Goal: Check status: Check status

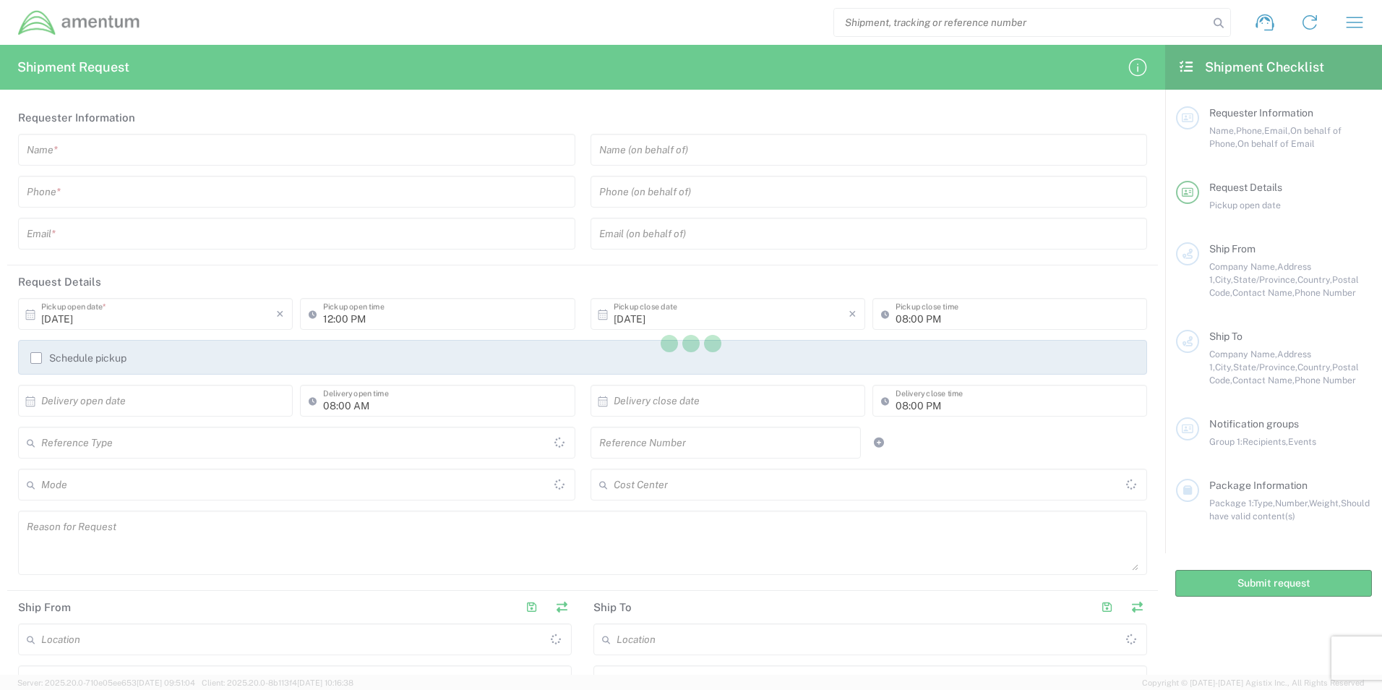
click at [1360, 39] on div at bounding box center [691, 345] width 1382 height 690
click at [1359, 32] on div at bounding box center [691, 345] width 1382 height 690
type input "[GEOGRAPHIC_DATA]"
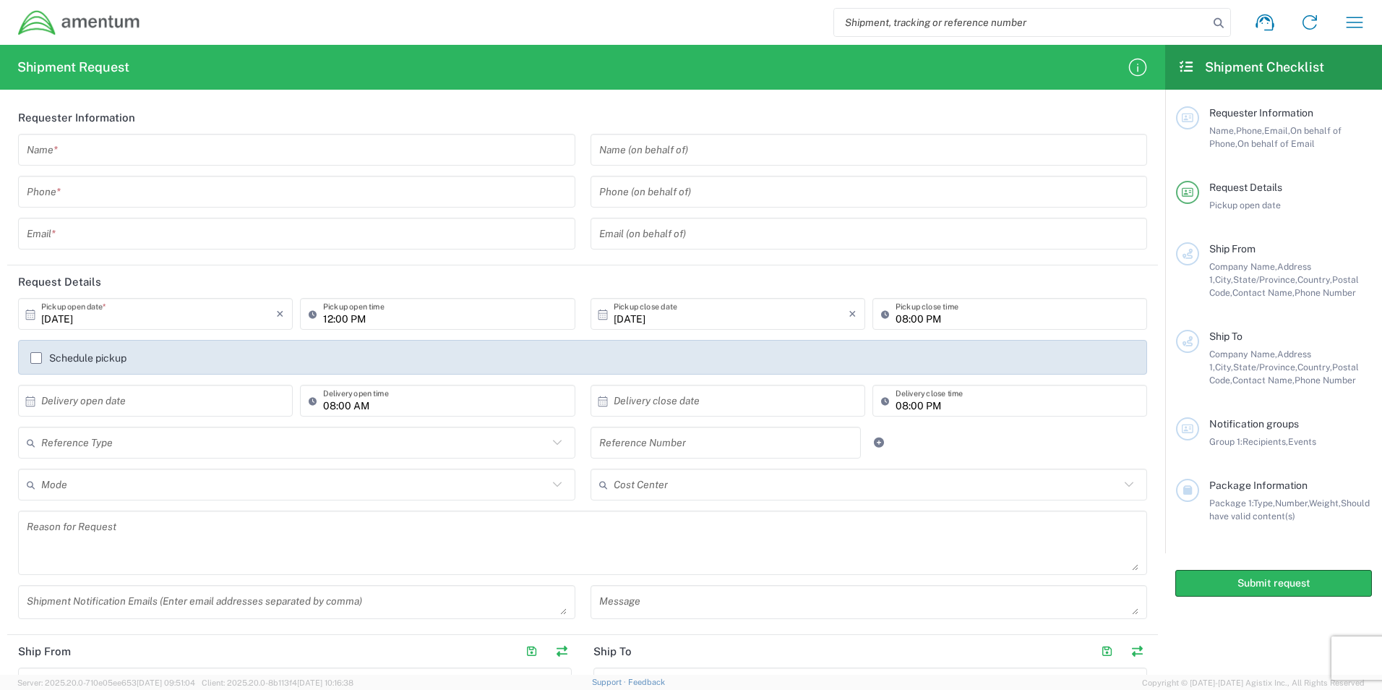
click at [1356, 25] on icon "button" at bounding box center [1354, 22] width 23 height 23
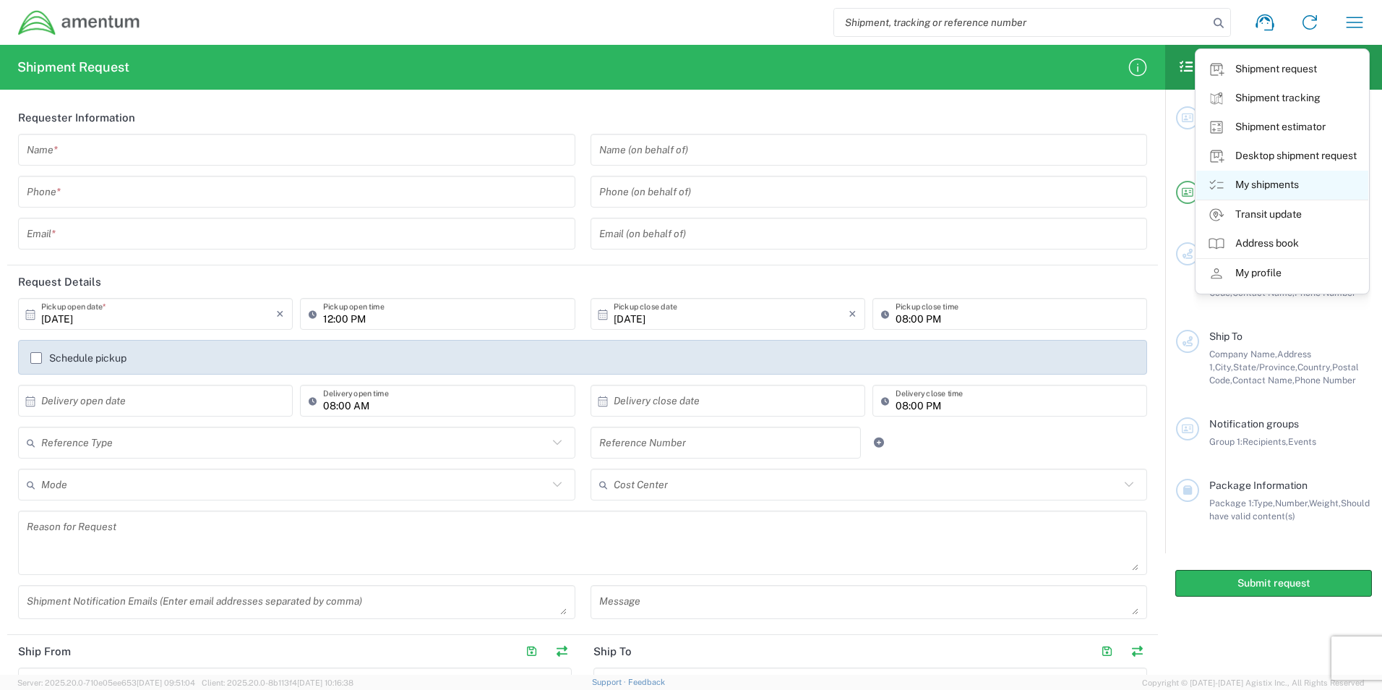
click at [1279, 184] on link "My shipments" at bounding box center [1282, 185] width 172 height 29
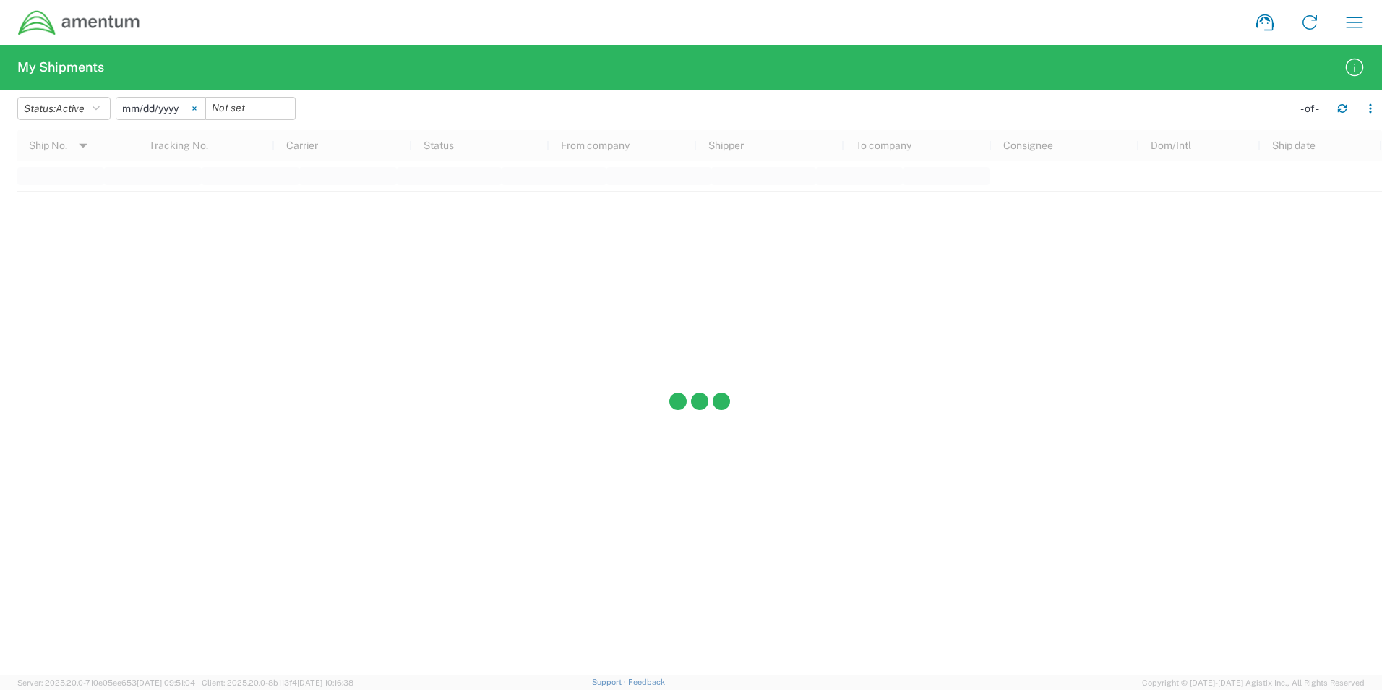
click at [197, 107] on icon at bounding box center [194, 108] width 4 height 4
click at [100, 103] on icon "button" at bounding box center [96, 108] width 7 height 10
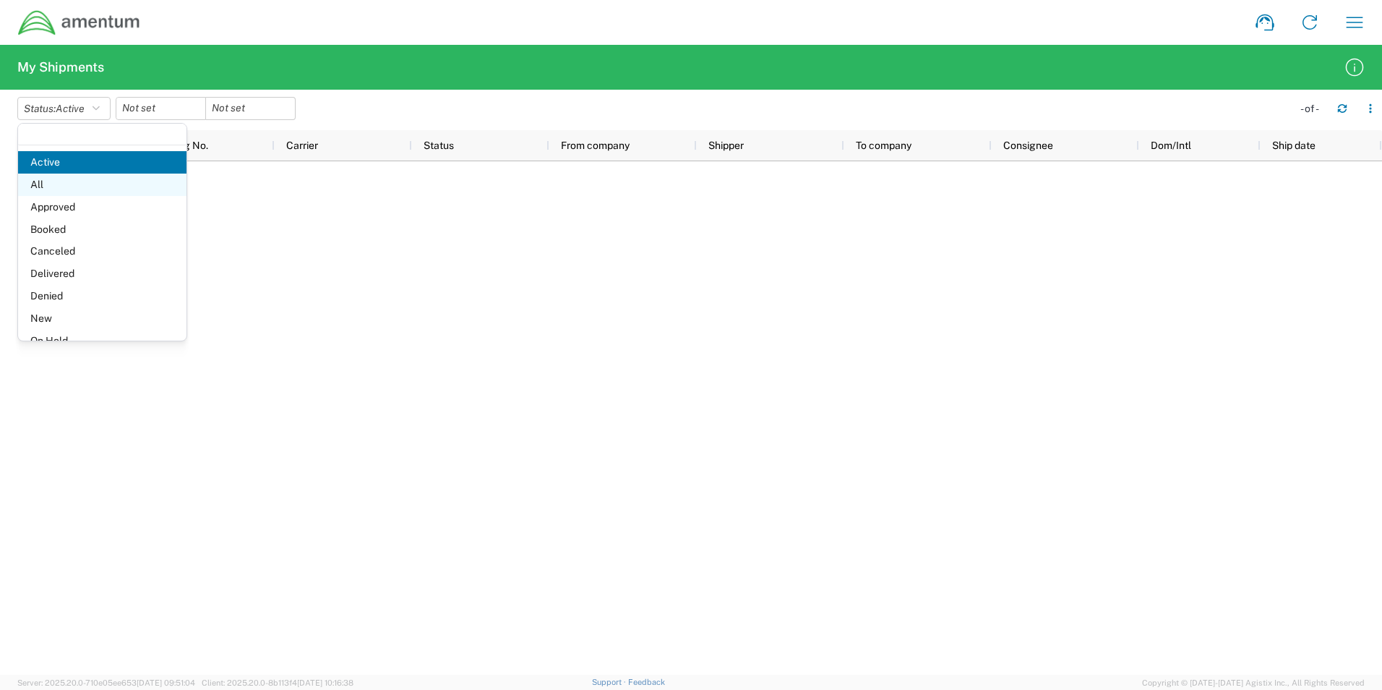
click at [42, 184] on span "All" at bounding box center [102, 184] width 168 height 22
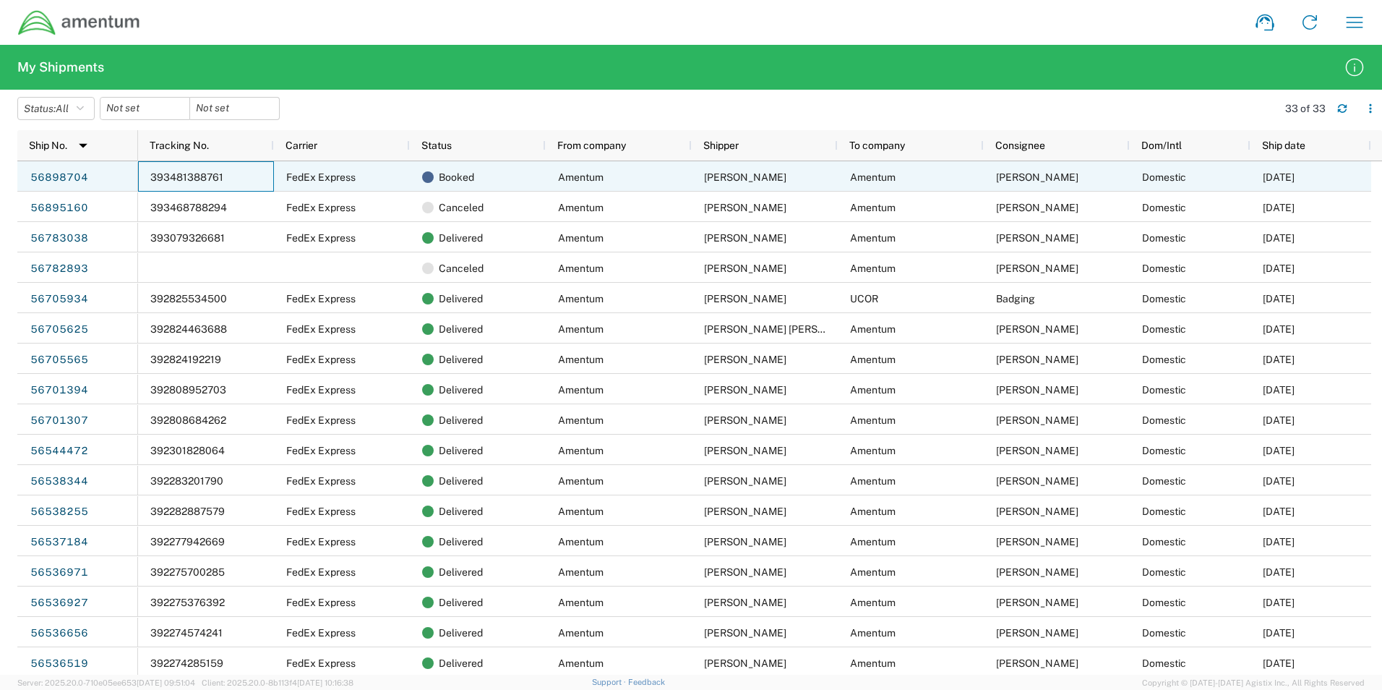
click at [182, 177] on span "393481388761" at bounding box center [186, 177] width 73 height 12
drag, startPoint x: 229, startPoint y: 173, endPoint x: 165, endPoint y: 172, distance: 64.3
click at [165, 172] on div "393481388761" at bounding box center [206, 176] width 136 height 30
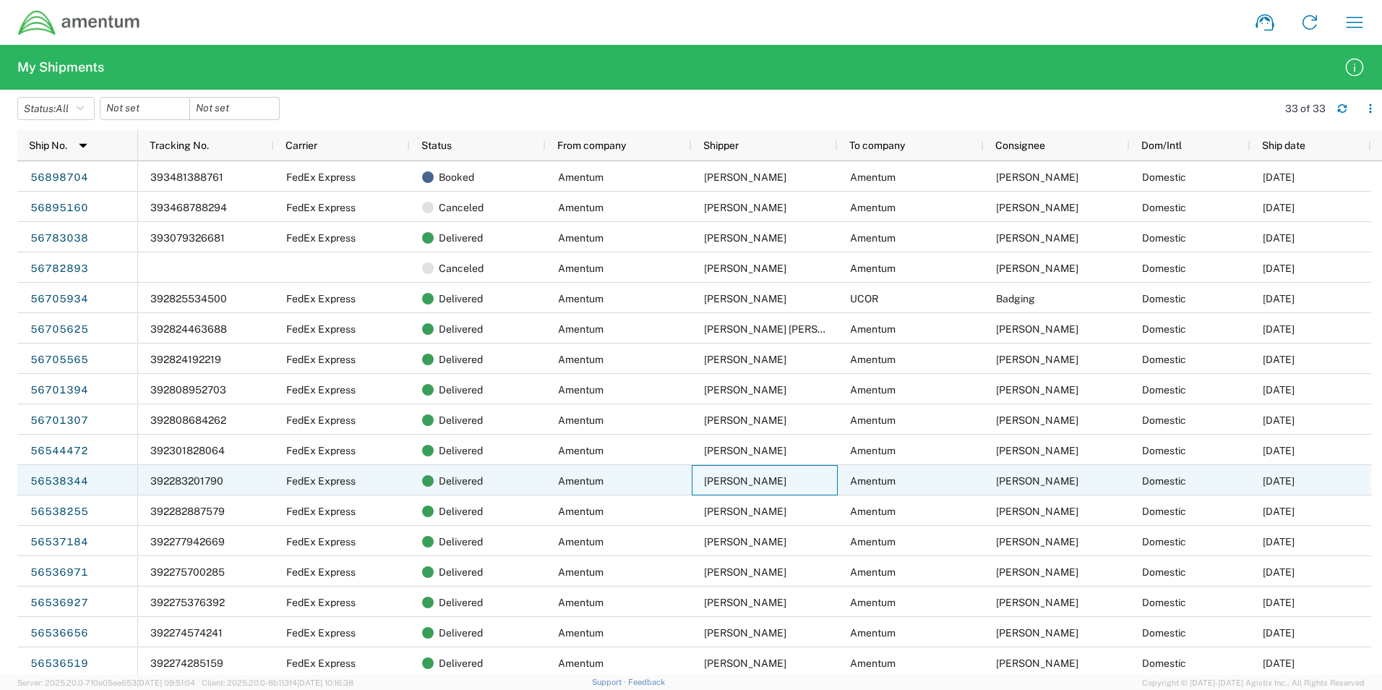
drag, startPoint x: 179, startPoint y: 175, endPoint x: 805, endPoint y: 484, distance: 698.9
click at [806, 486] on div "Janell Atkins" at bounding box center [765, 480] width 146 height 30
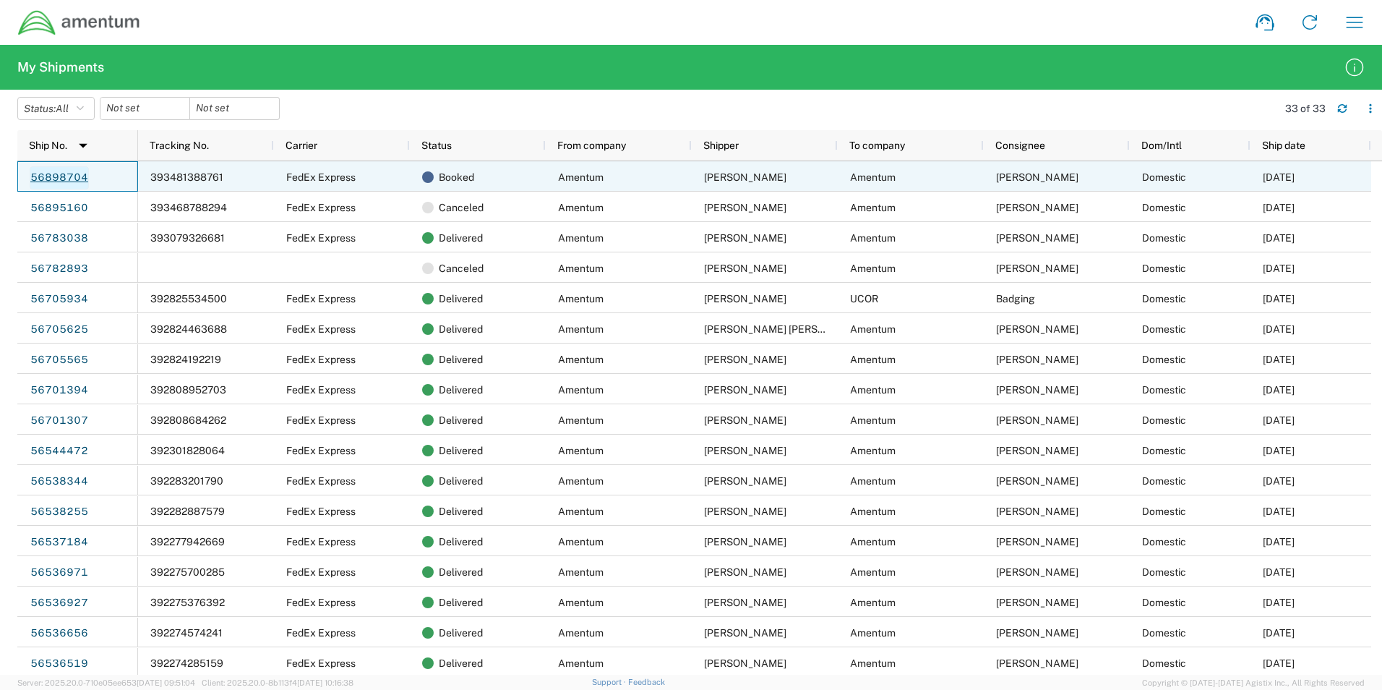
drag, startPoint x: 52, startPoint y: 176, endPoint x: 43, endPoint y: 179, distance: 10.1
click at [43, 179] on link "56898704" at bounding box center [59, 177] width 59 height 23
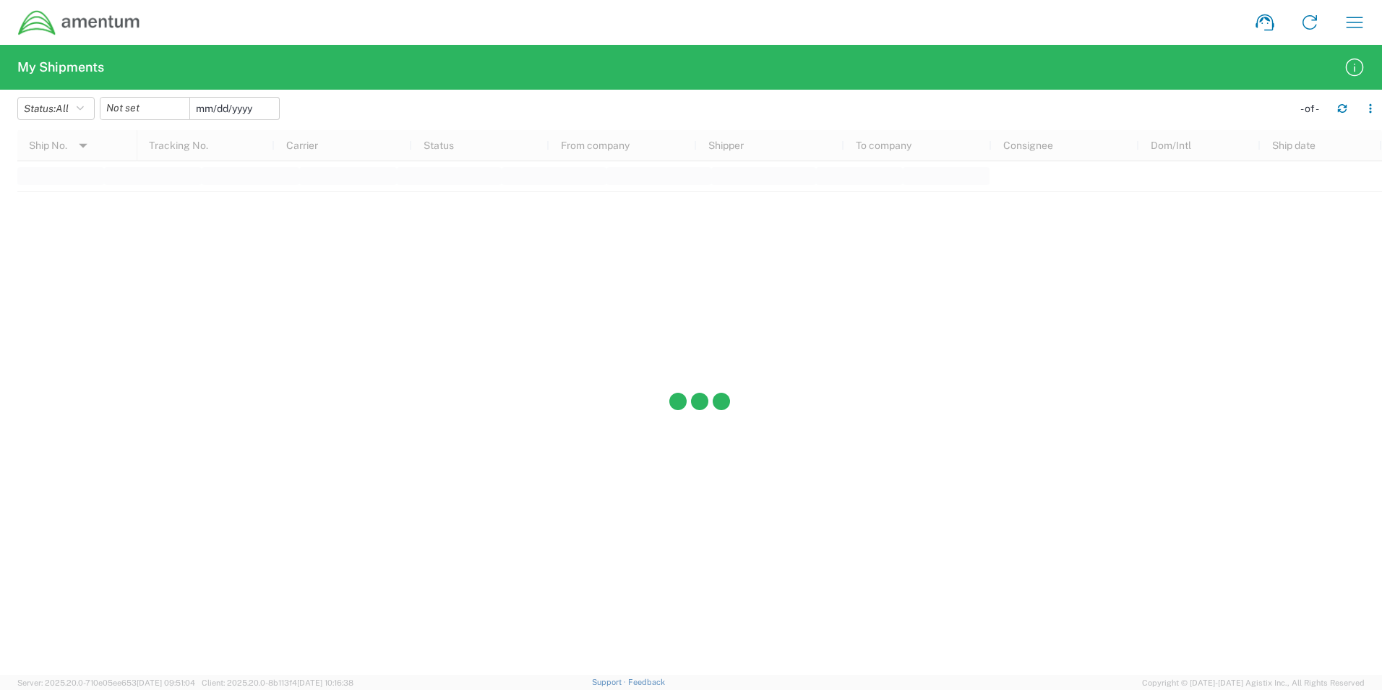
click at [222, 106] on input "date" at bounding box center [234, 109] width 89 height 22
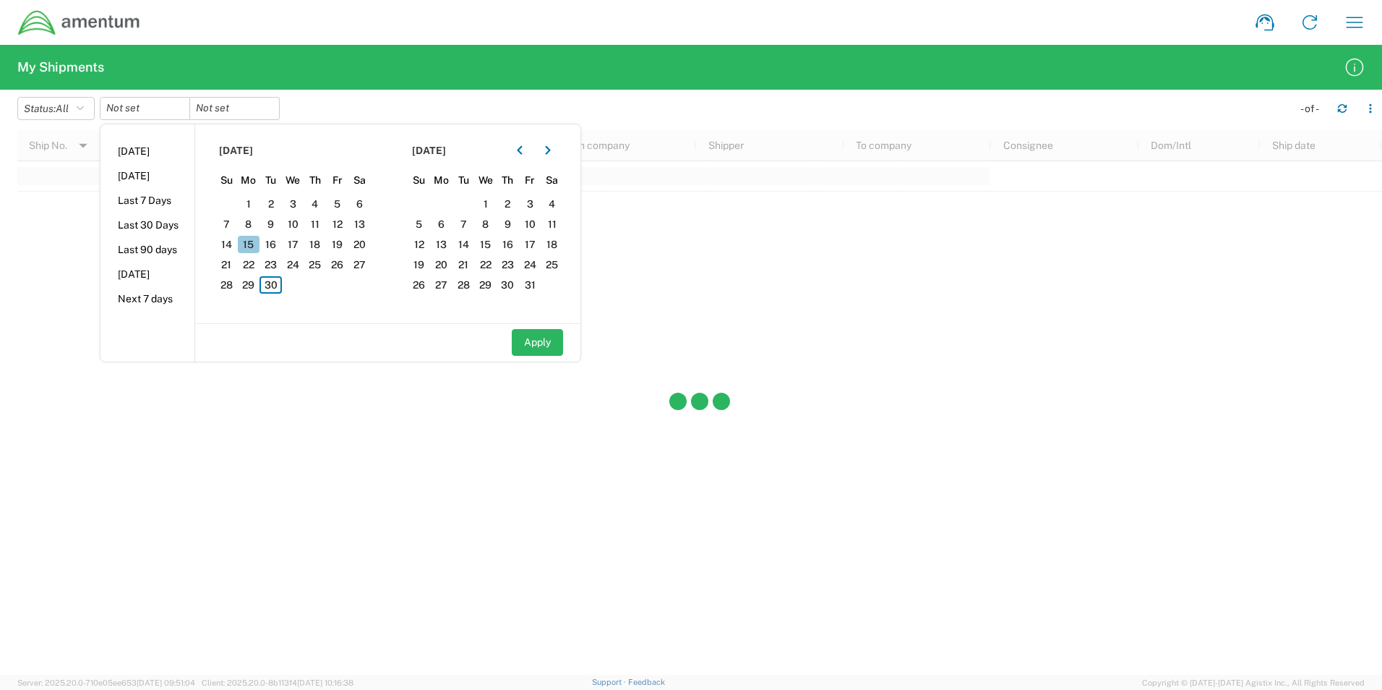
click at [255, 242] on span "15" at bounding box center [249, 244] width 22 height 17
click at [278, 287] on span "30" at bounding box center [270, 284] width 22 height 17
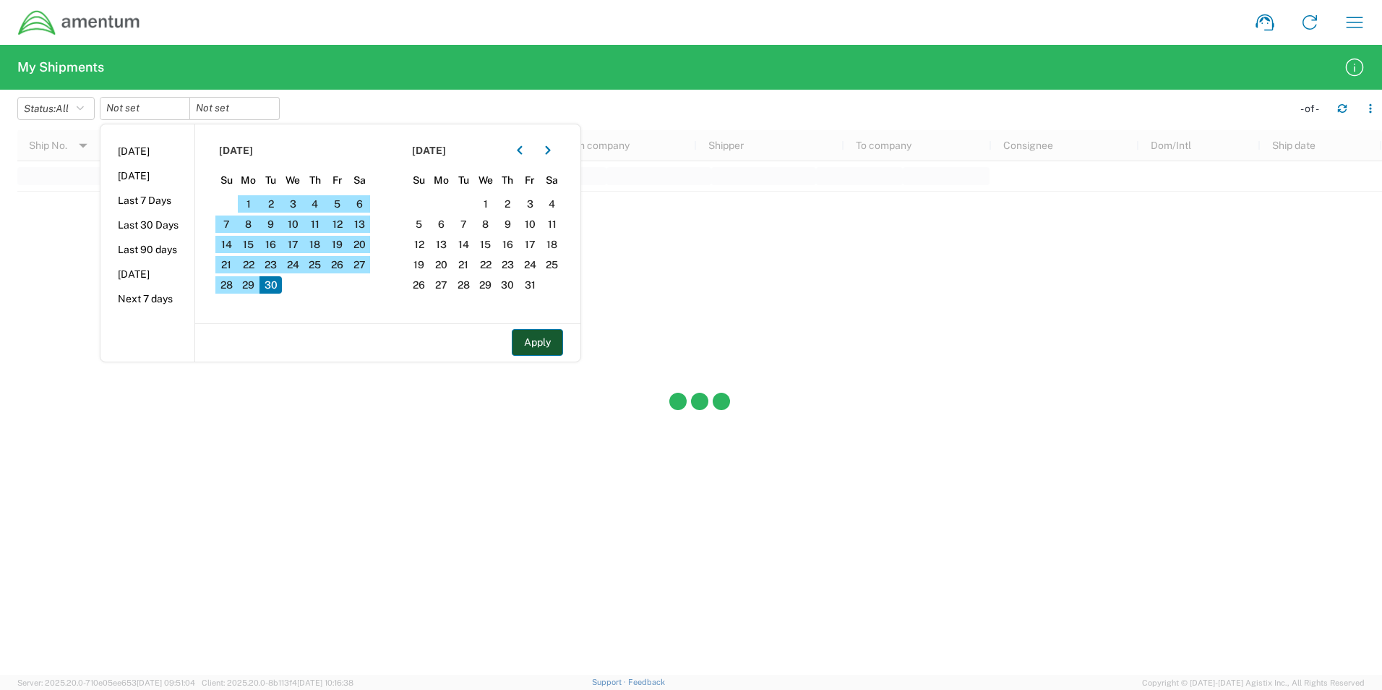
click at [549, 343] on button "Apply" at bounding box center [537, 342] width 51 height 27
type input "2025-09-30"
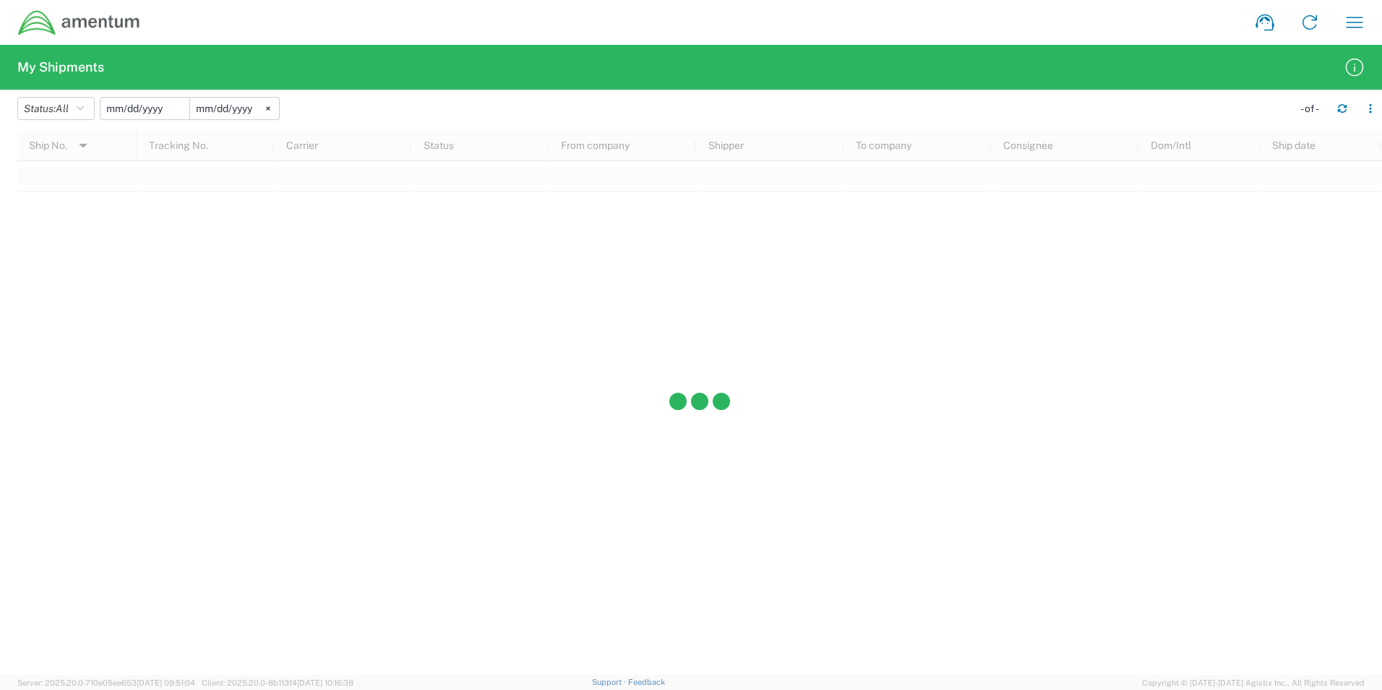
click at [154, 108] on input "date" at bounding box center [144, 109] width 89 height 22
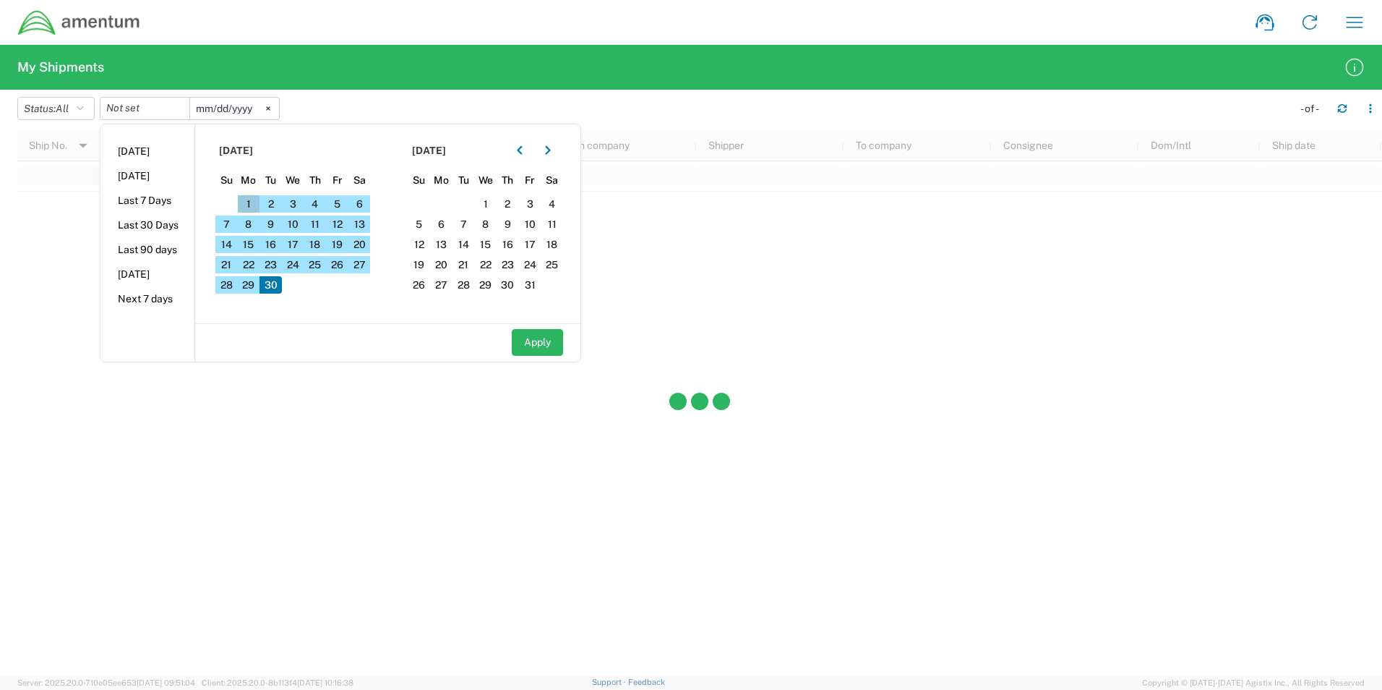
click at [258, 202] on span "1" at bounding box center [249, 203] width 22 height 17
click at [159, 104] on input "date" at bounding box center [144, 109] width 89 height 22
click at [248, 198] on span "1" at bounding box center [249, 203] width 22 height 17
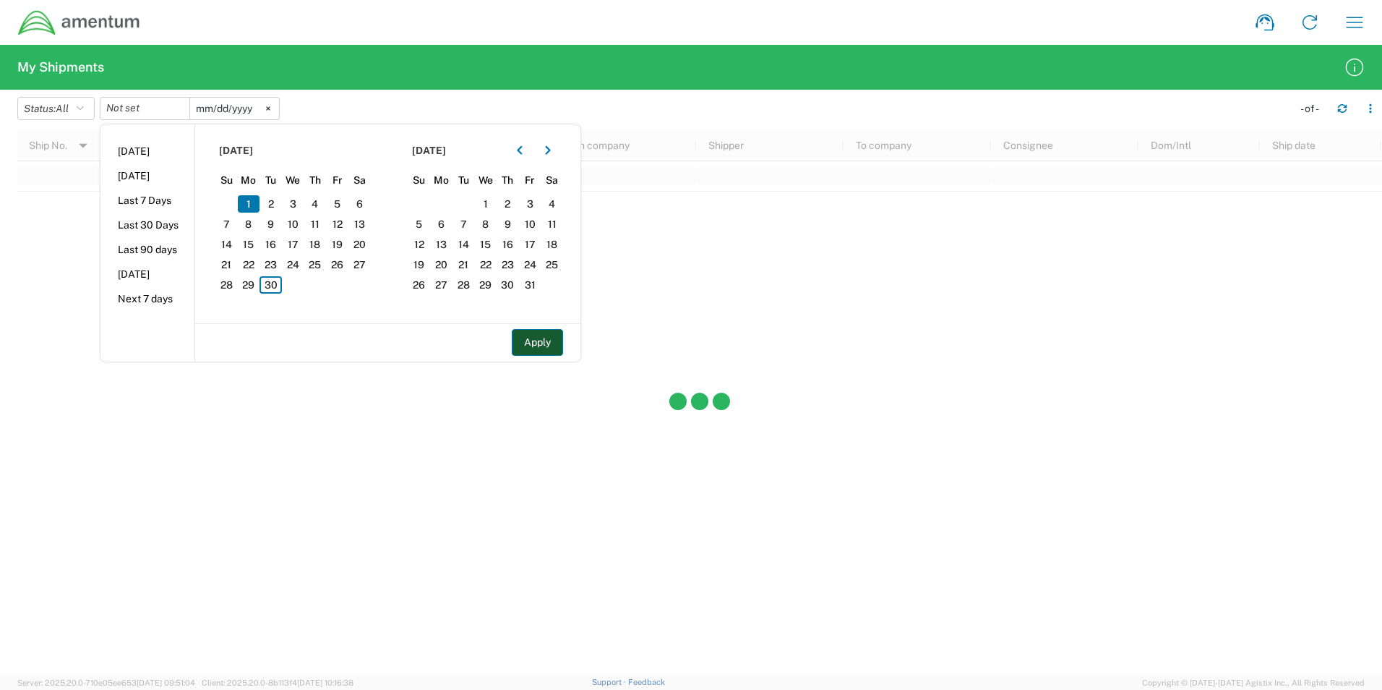
click at [552, 350] on button "Apply" at bounding box center [537, 342] width 51 height 27
type input "2025-09-01"
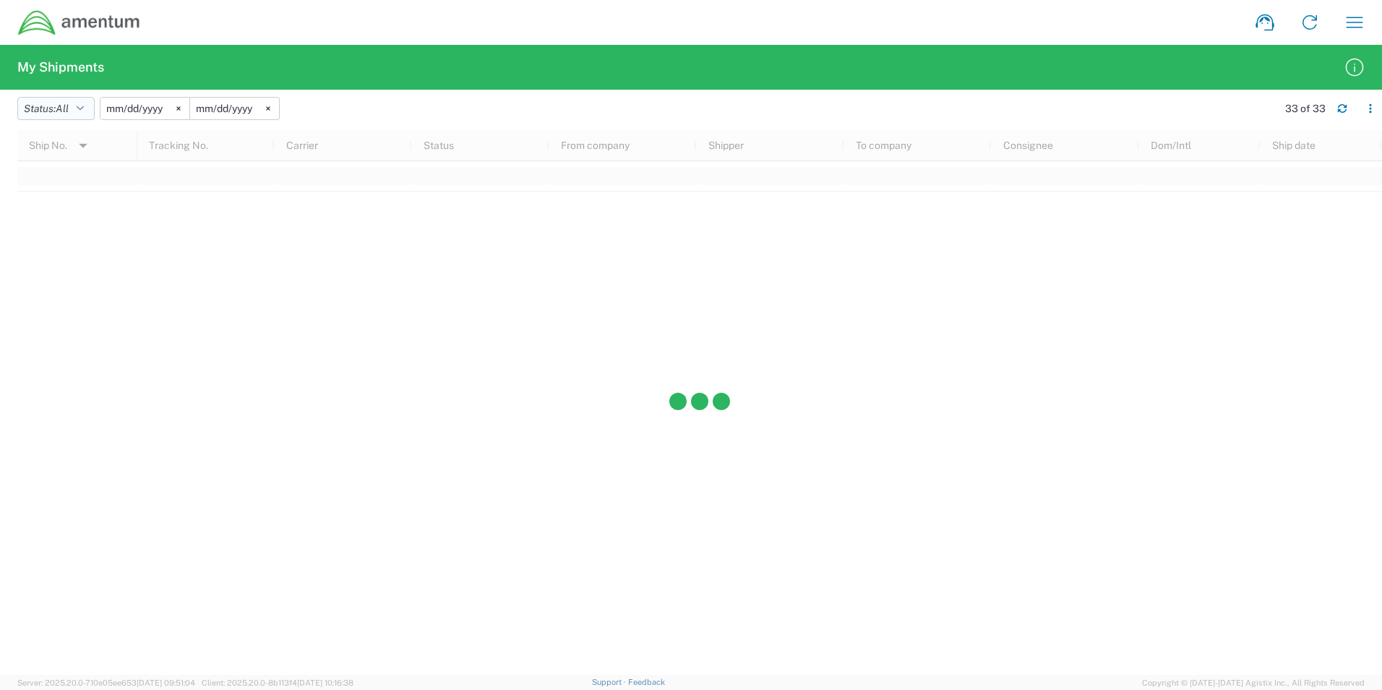
click at [84, 105] on icon "button" at bounding box center [80, 108] width 7 height 10
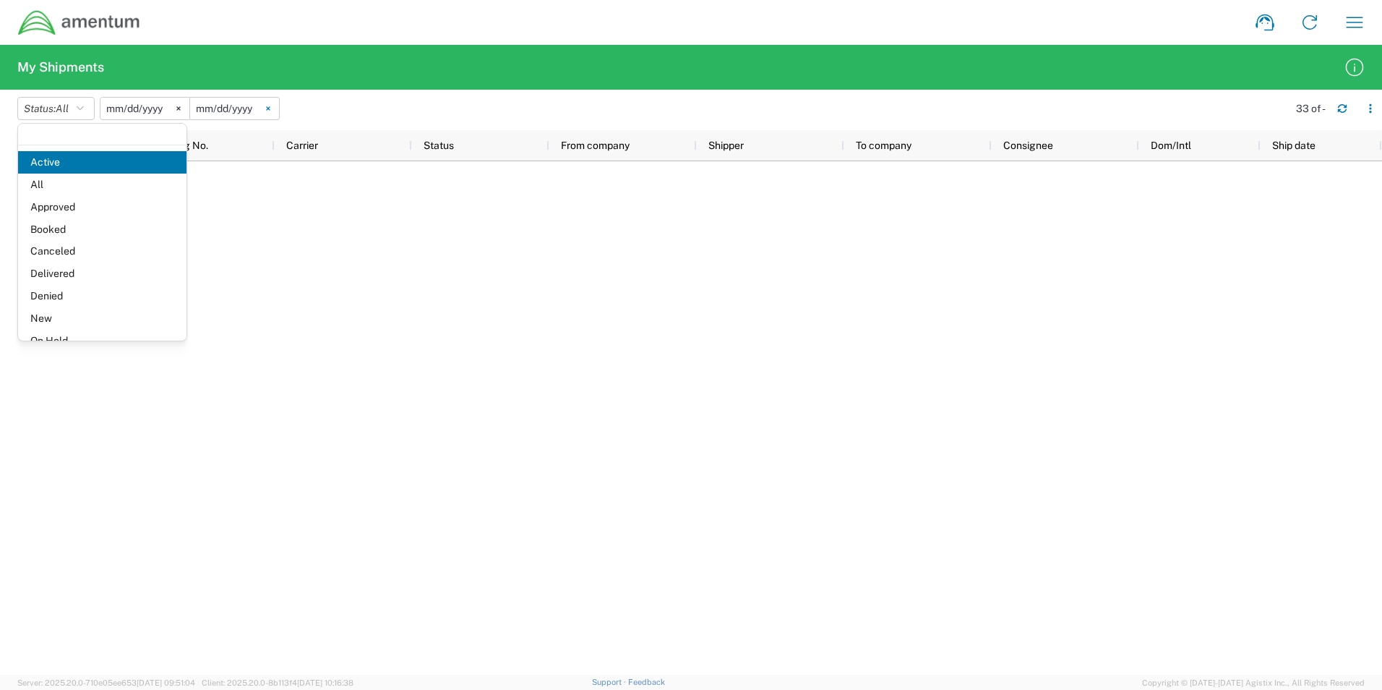
click at [265, 108] on svg-icon at bounding box center [268, 109] width 22 height 22
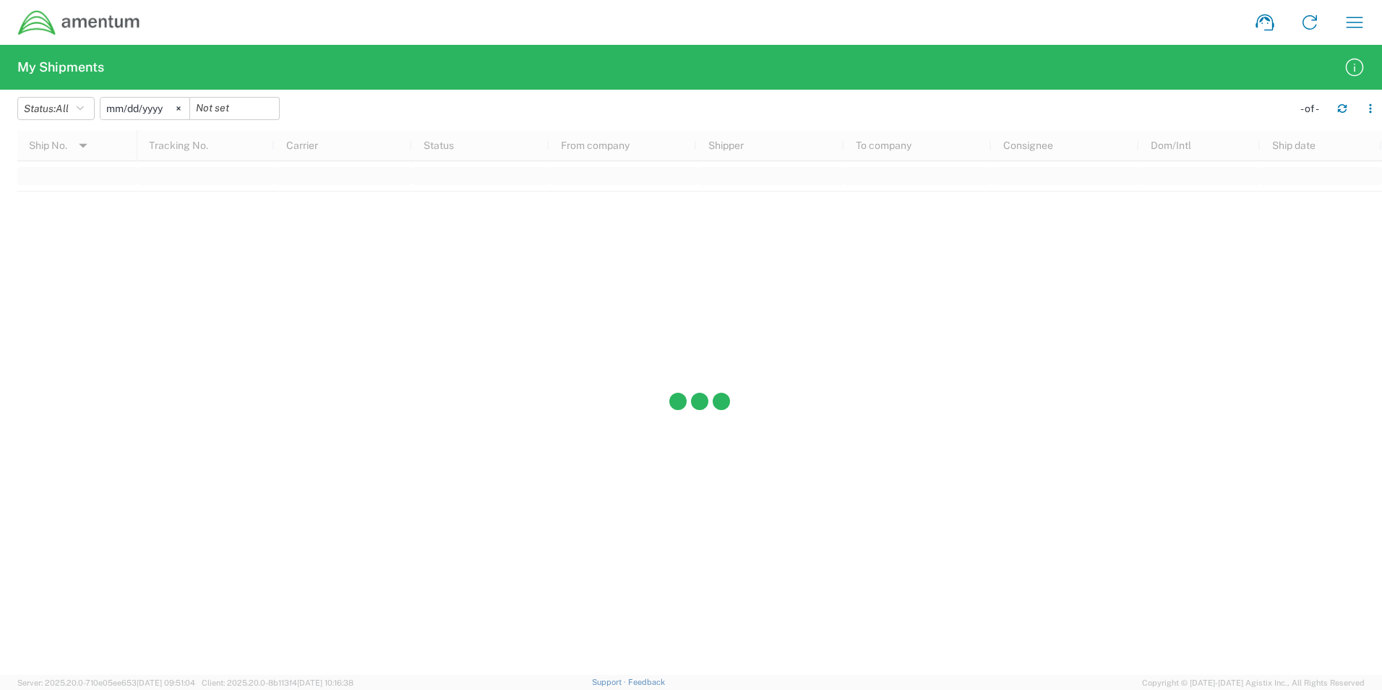
click at [276, 114] on div at bounding box center [235, 108] width 90 height 23
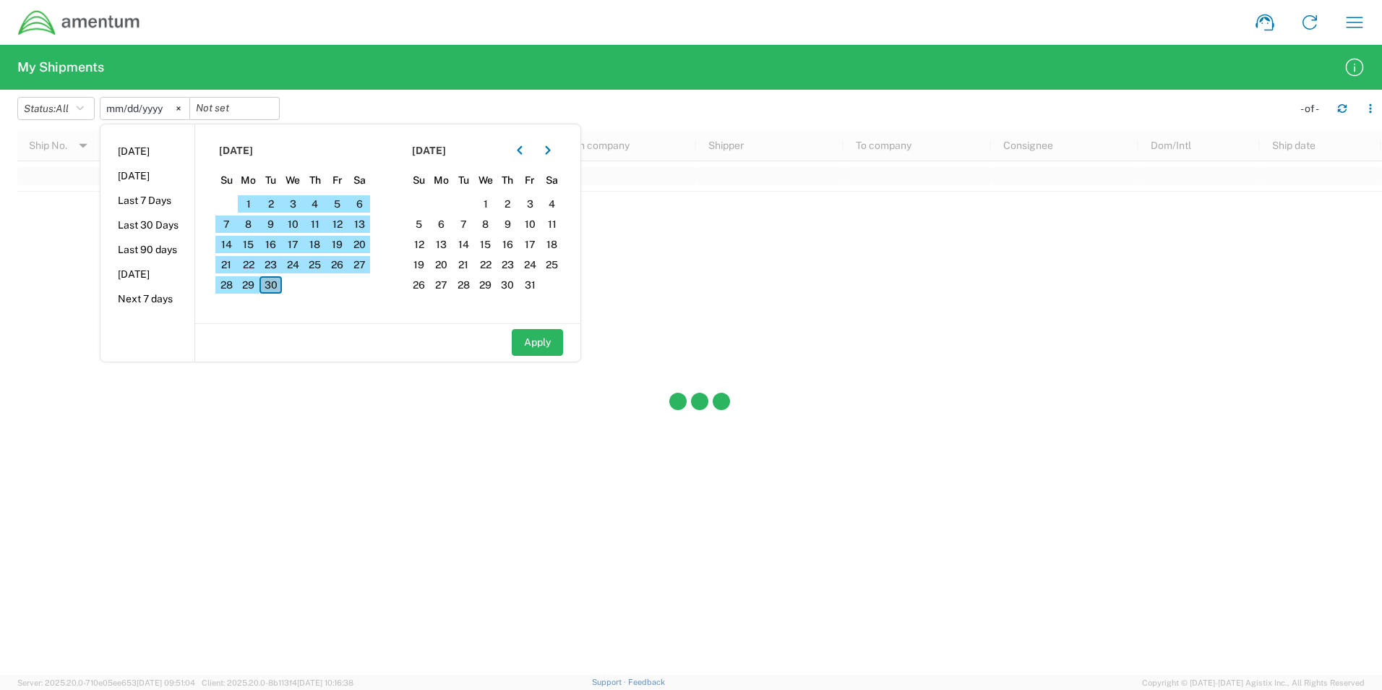
click at [274, 286] on span "30" at bounding box center [270, 284] width 22 height 17
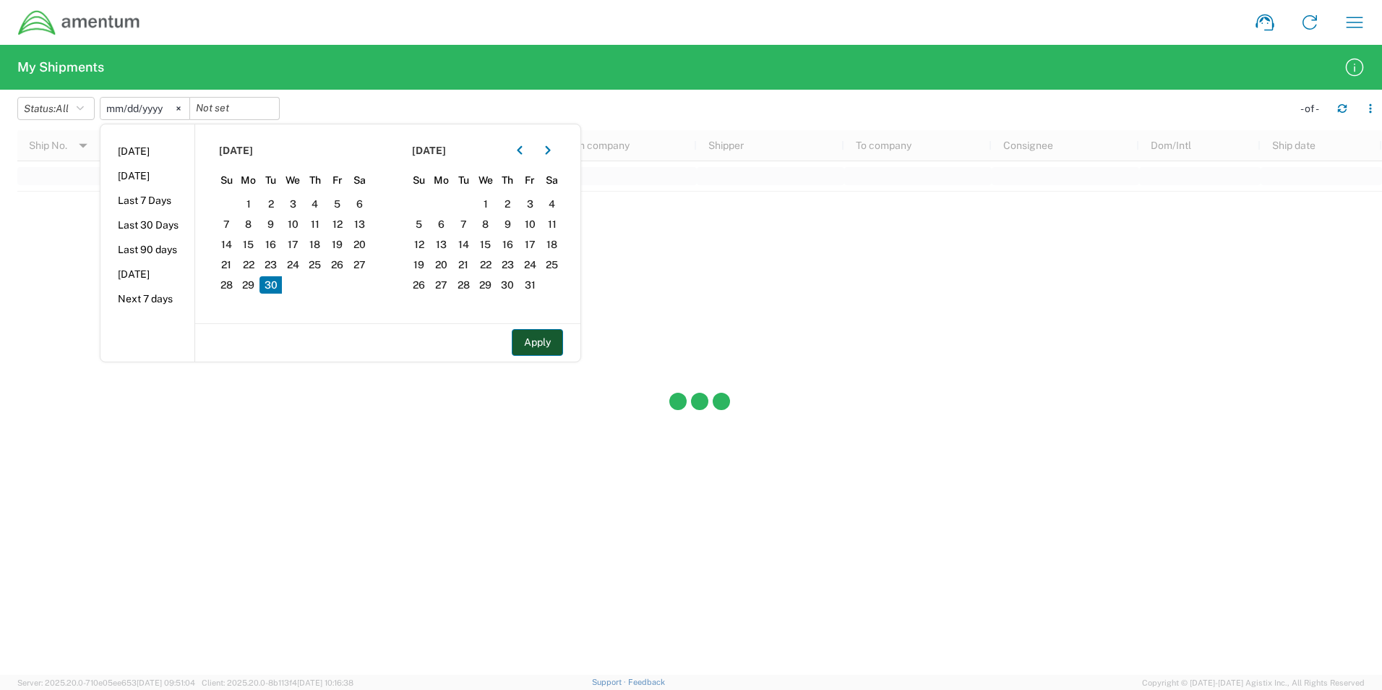
click at [558, 348] on button "Apply" at bounding box center [537, 342] width 51 height 27
type input "2025-09-30"
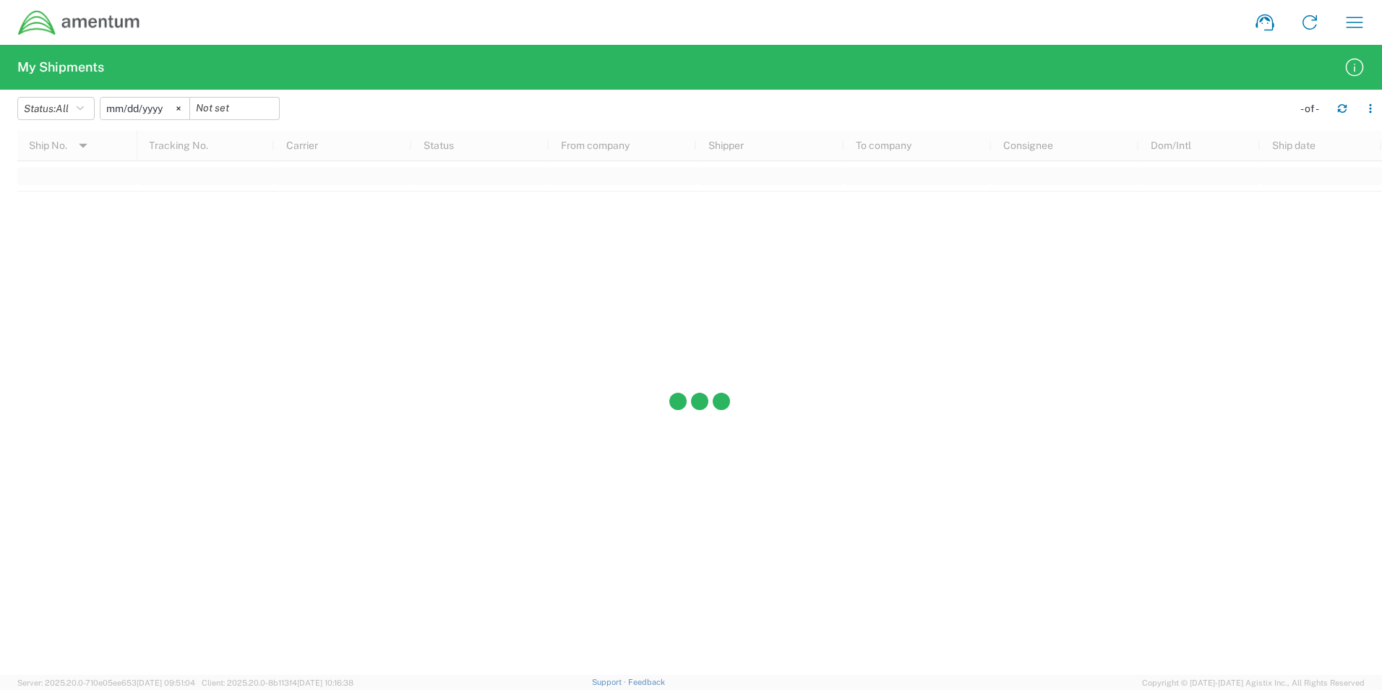
click at [181, 106] on icon at bounding box center [178, 108] width 4 height 4
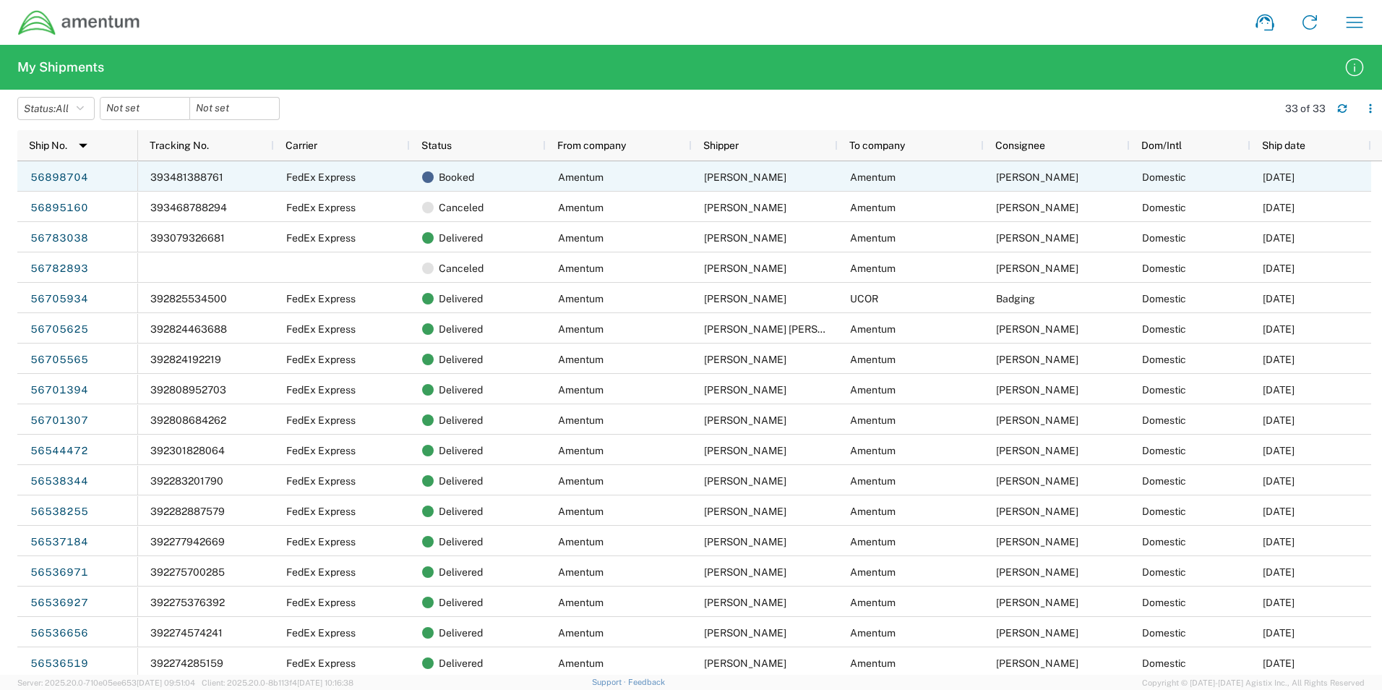
click at [220, 175] on span "393481388761" at bounding box center [186, 177] width 73 height 12
drag, startPoint x: 226, startPoint y: 175, endPoint x: 149, endPoint y: 173, distance: 76.7
click at [149, 171] on div "393481388761" at bounding box center [206, 176] width 136 height 30
drag, startPoint x: 157, startPoint y: 176, endPoint x: 126, endPoint y: 174, distance: 30.4
click at [148, 175] on div "393481388761" at bounding box center [206, 176] width 136 height 30
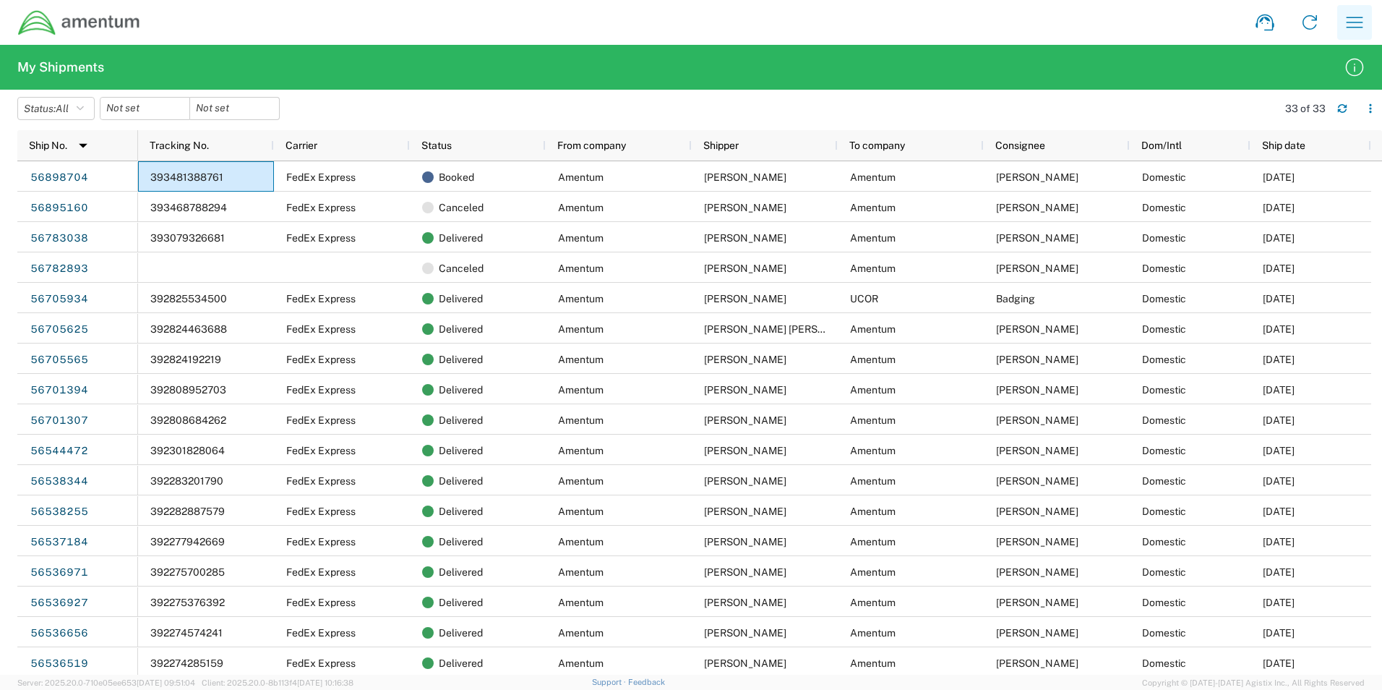
click at [1357, 27] on icon "button" at bounding box center [1355, 22] width 17 height 11
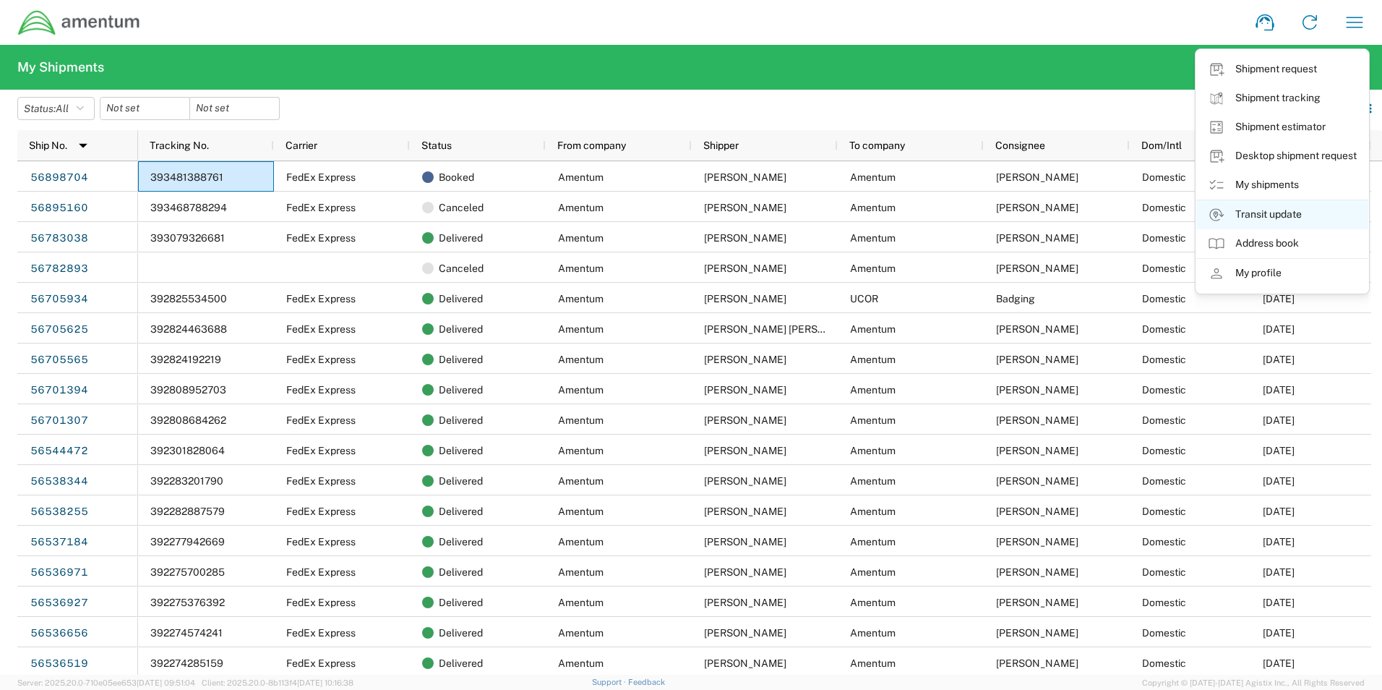
click at [1264, 216] on link "Transit update" at bounding box center [1282, 214] width 172 height 29
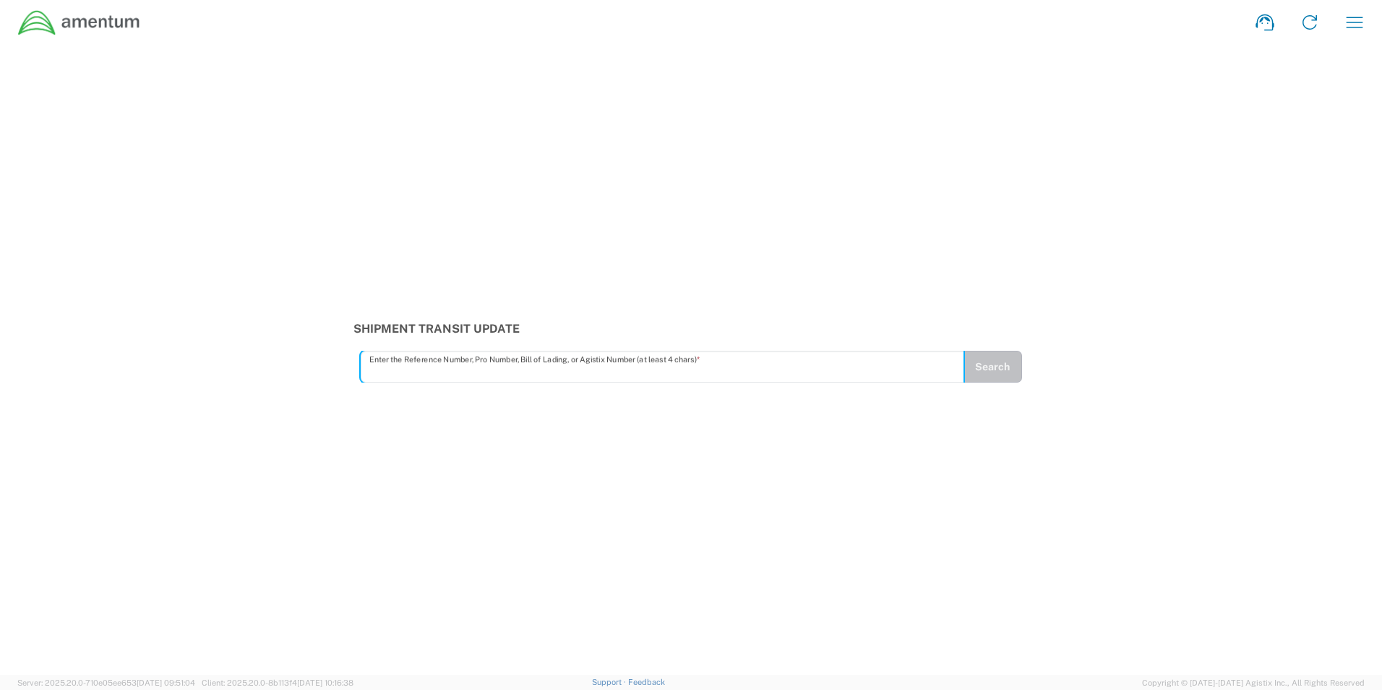
click at [400, 373] on input "text" at bounding box center [662, 366] width 586 height 25
type input "393481388761"
click at [978, 368] on button "Search" at bounding box center [992, 367] width 59 height 32
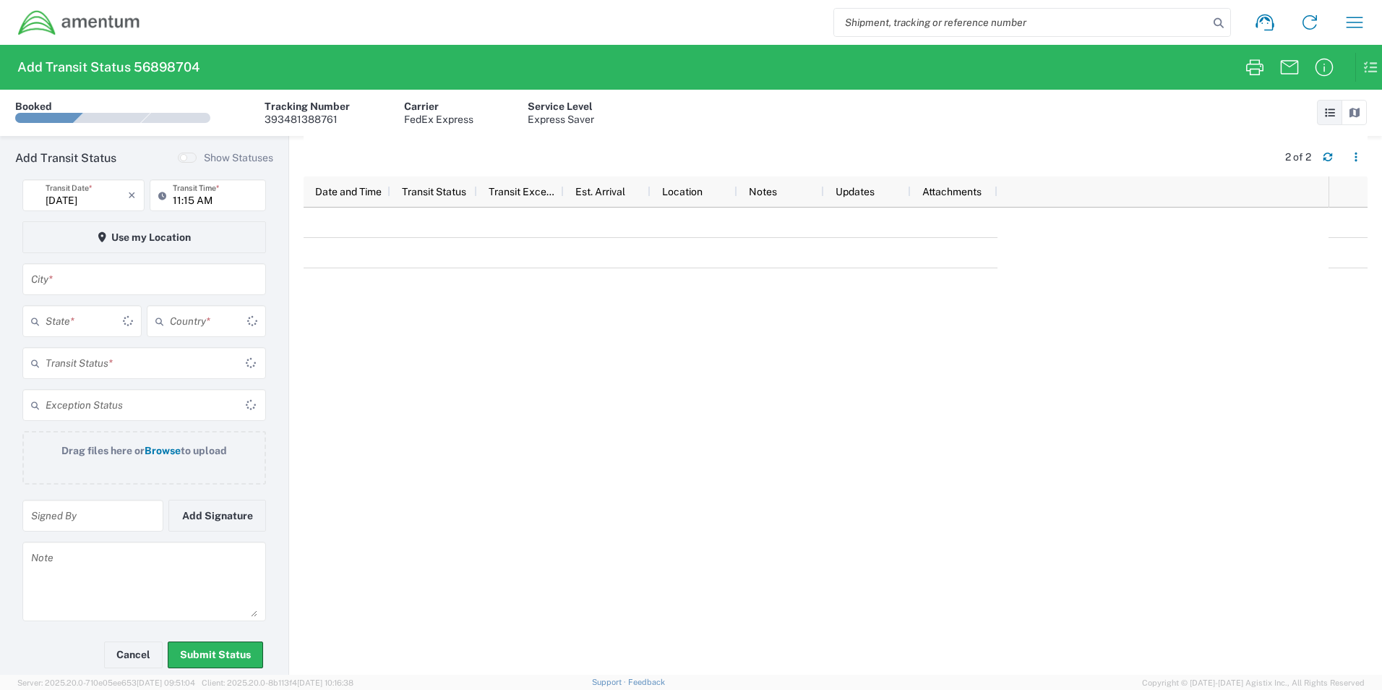
type input "[GEOGRAPHIC_DATA]"
type input "[US_STATE]"
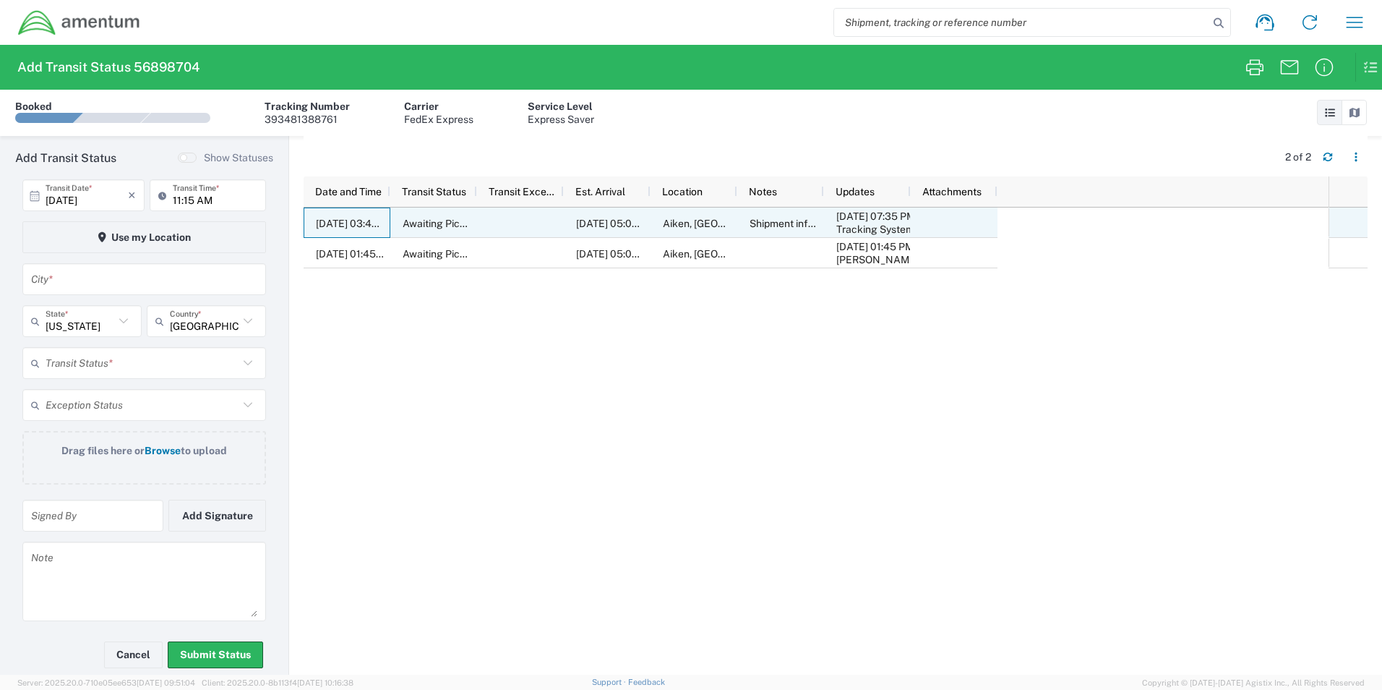
click at [351, 223] on span "09/22/2025, 03:45 PM" at bounding box center [356, 224] width 80 height 12
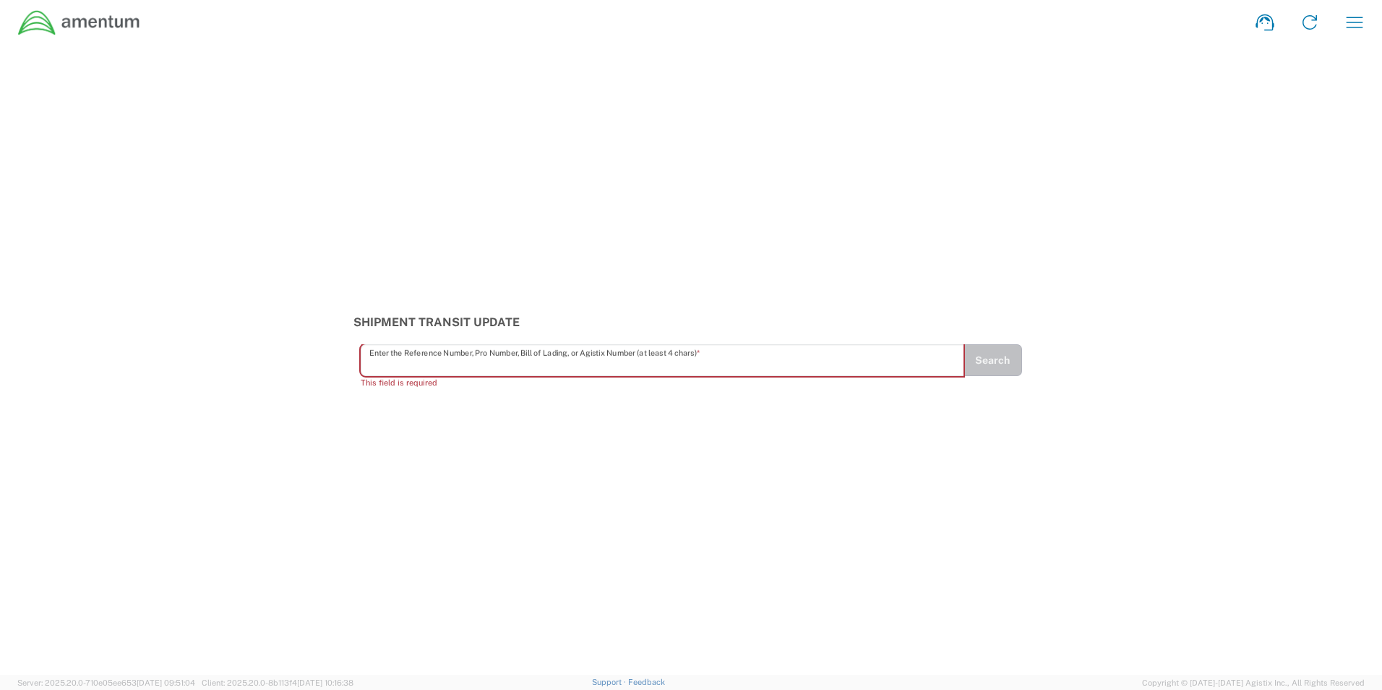
paste input "Username: Kelli.Nelson Temp Password; ashes-Hung655 Email: That temporary passw…"
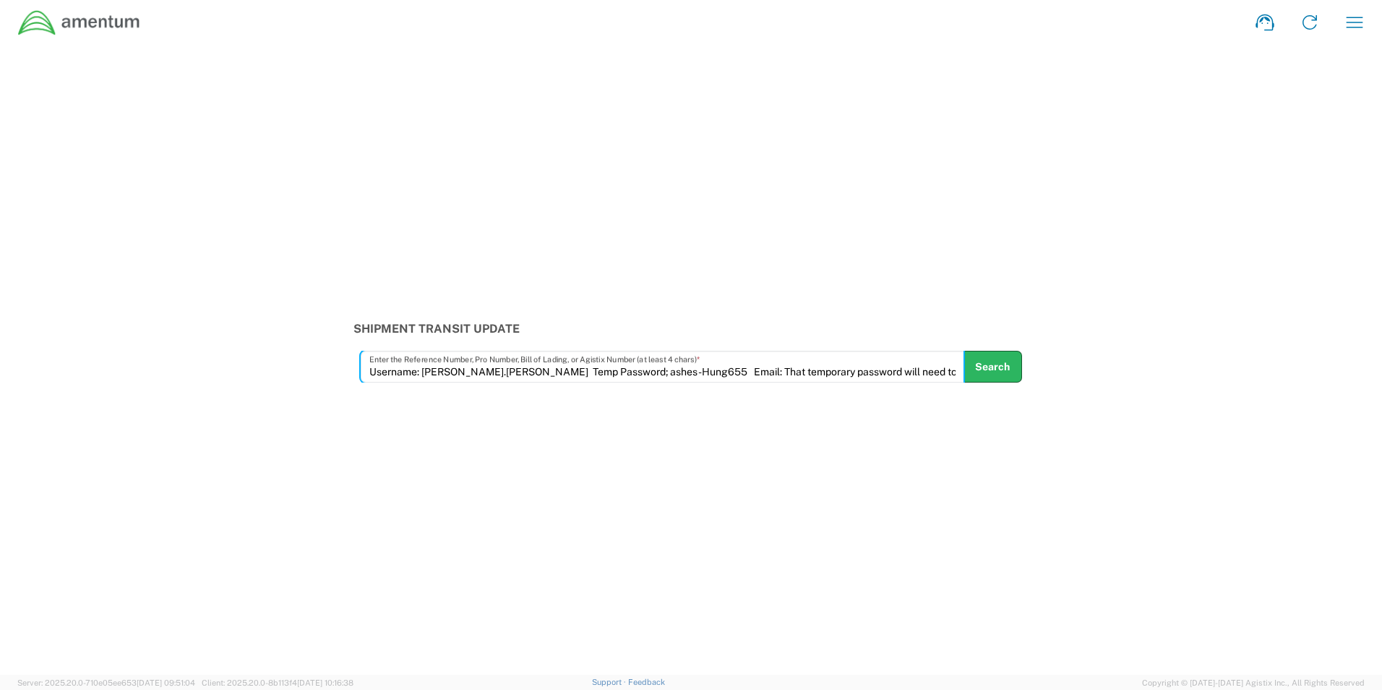
scroll to position [0, 3544]
type input "Username: Kelli.Nelson Temp Password; ashes-Hung655 Email: That temporary passw…"
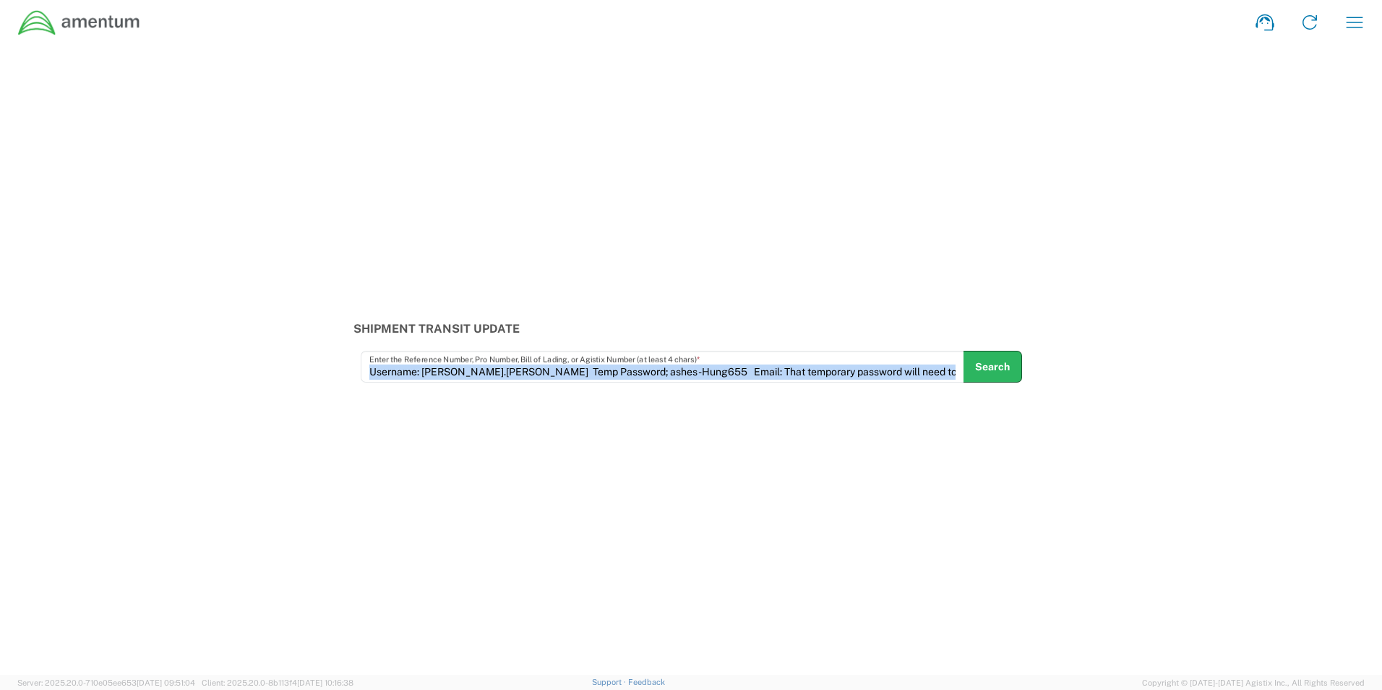
drag, startPoint x: 958, startPoint y: 372, endPoint x: 319, endPoint y: 361, distance: 639.1
click at [319, 361] on div "Shipment Transit Update Username: Kelli.Nelson Temp Password; ashes-Hung655 Ema…" at bounding box center [691, 352] width 1382 height 61
